Goal: Obtain resource: Download file/media

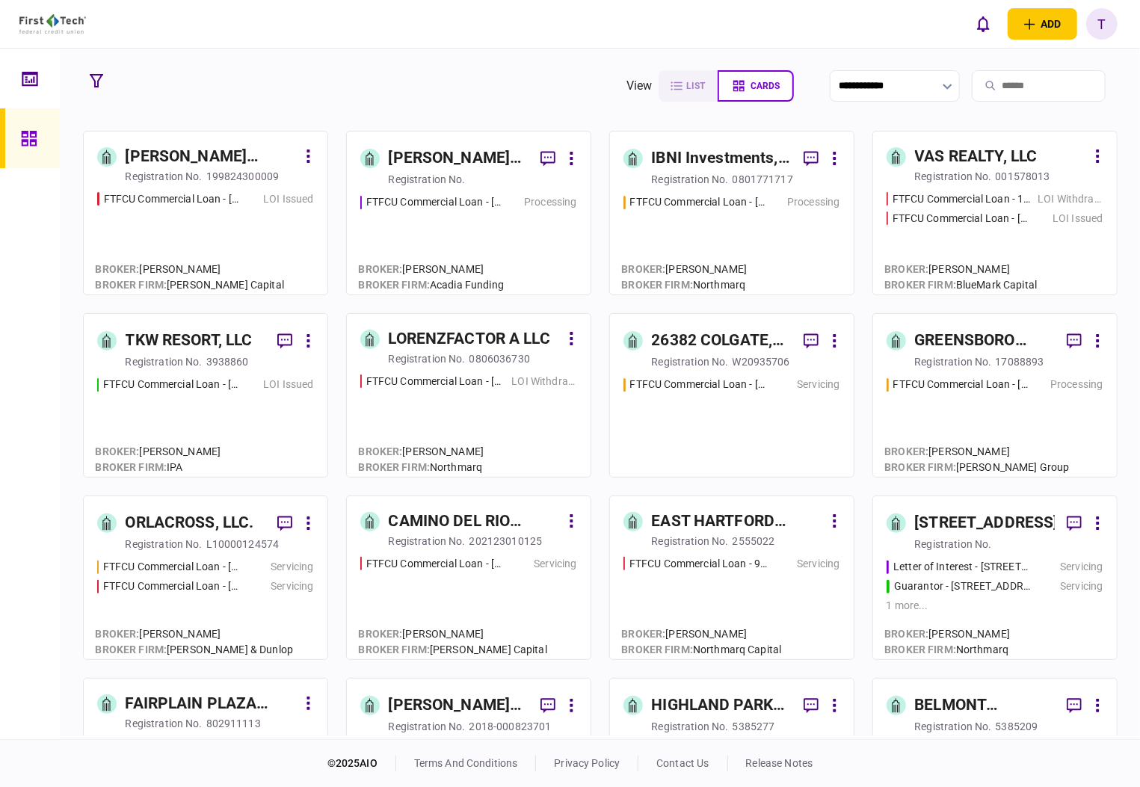
click at [410, 147] on div "[PERSON_NAME] Regency Partners LLC" at bounding box center [459, 159] width 140 height 24
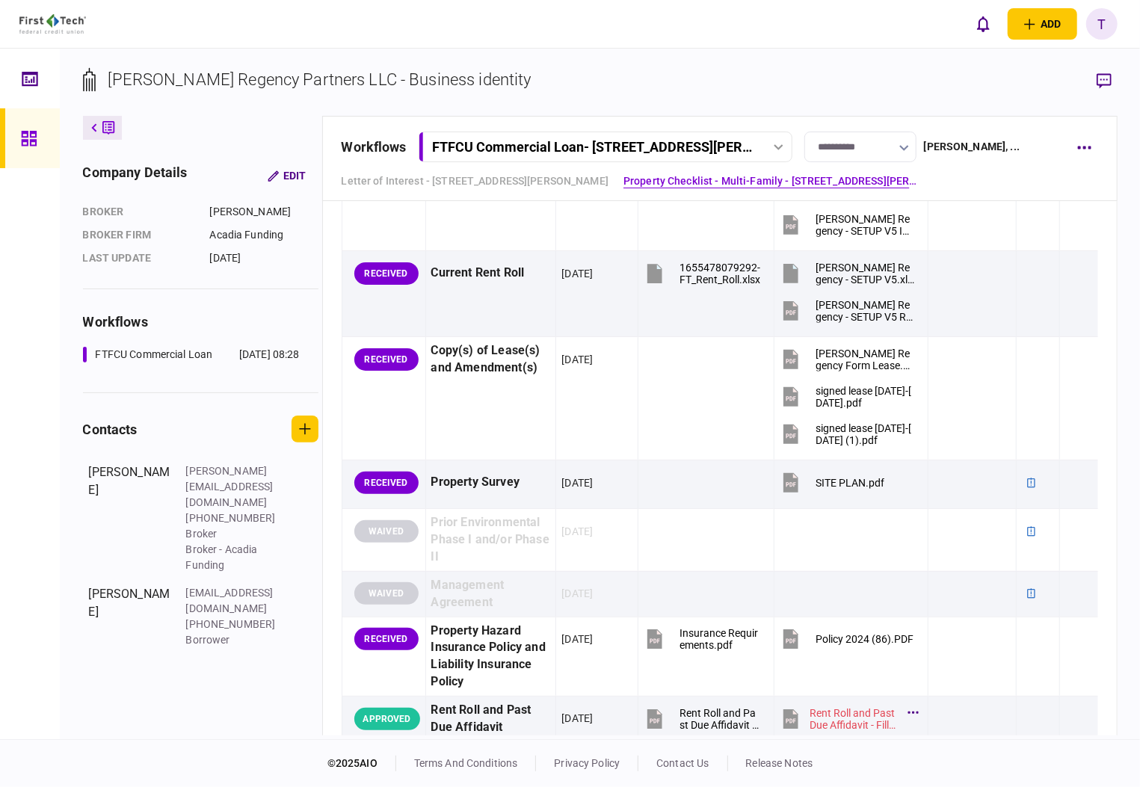
scroll to position [1395, 0]
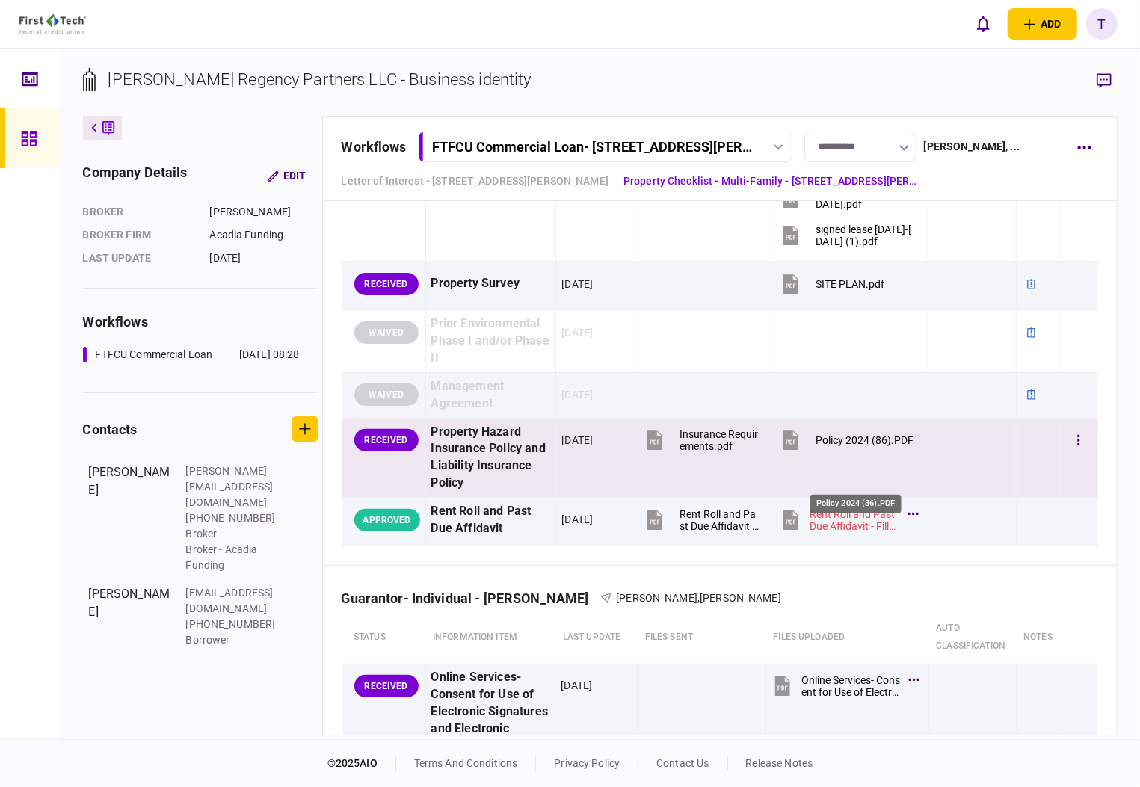
click at [844, 446] on div "Policy 2024 (86).PDF" at bounding box center [865, 440] width 98 height 12
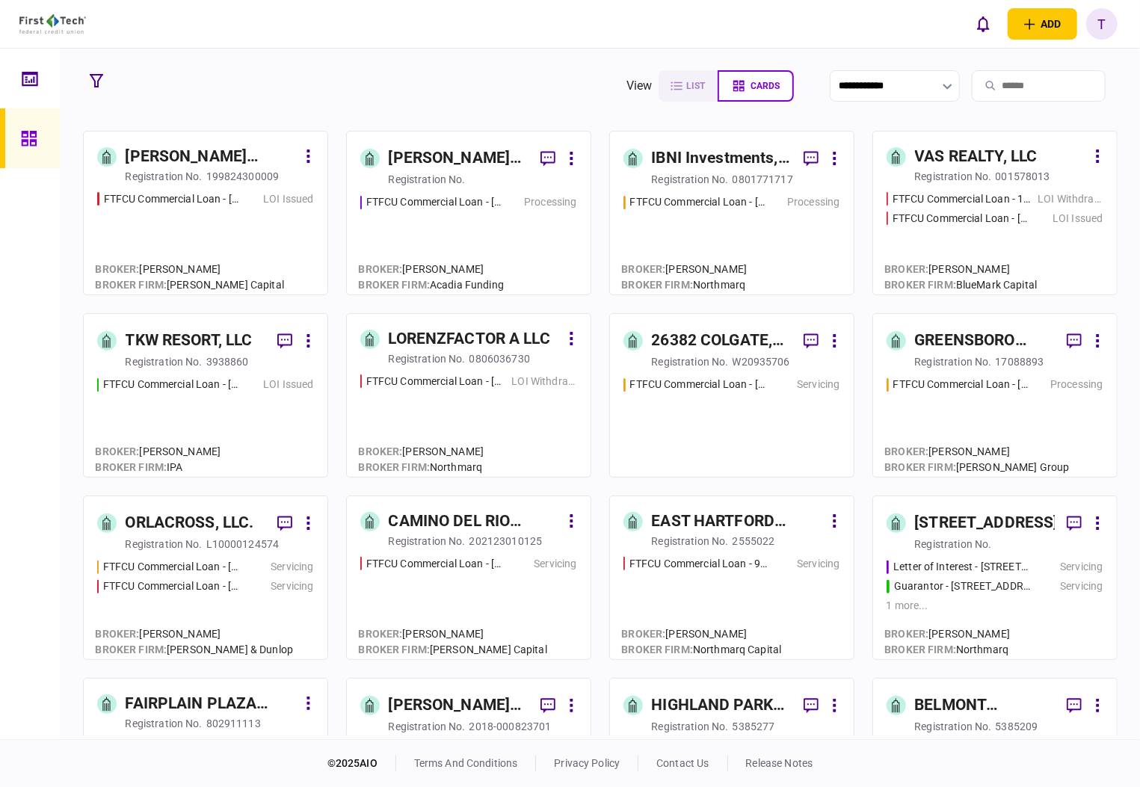
click at [425, 184] on div "registration no." at bounding box center [427, 179] width 77 height 15
